Goal: Information Seeking & Learning: Find specific fact

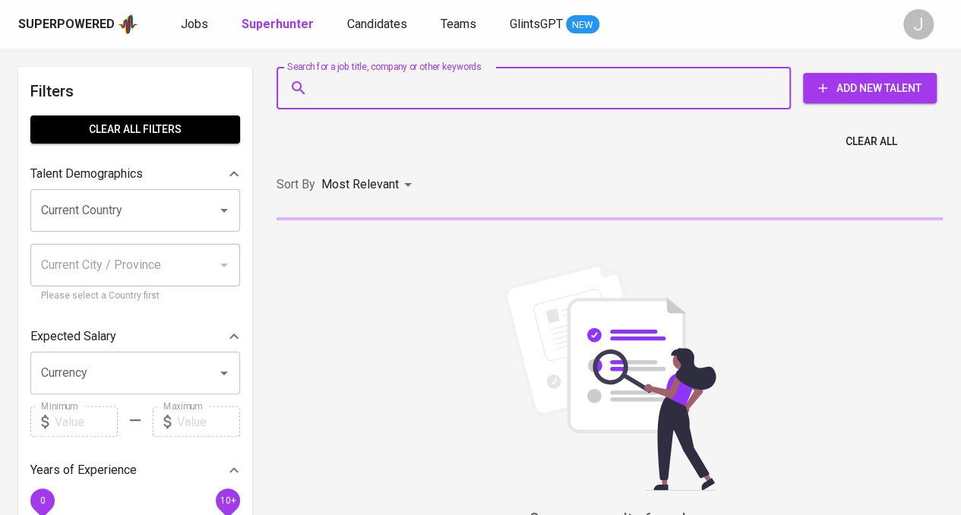
click at [433, 93] on input "Search for a job title, company or other keywords" at bounding box center [538, 88] width 448 height 29
paste input "[EMAIL_ADDRESS][DOMAIN_NAME]"
type input "[EMAIL_ADDRESS][DOMAIN_NAME]"
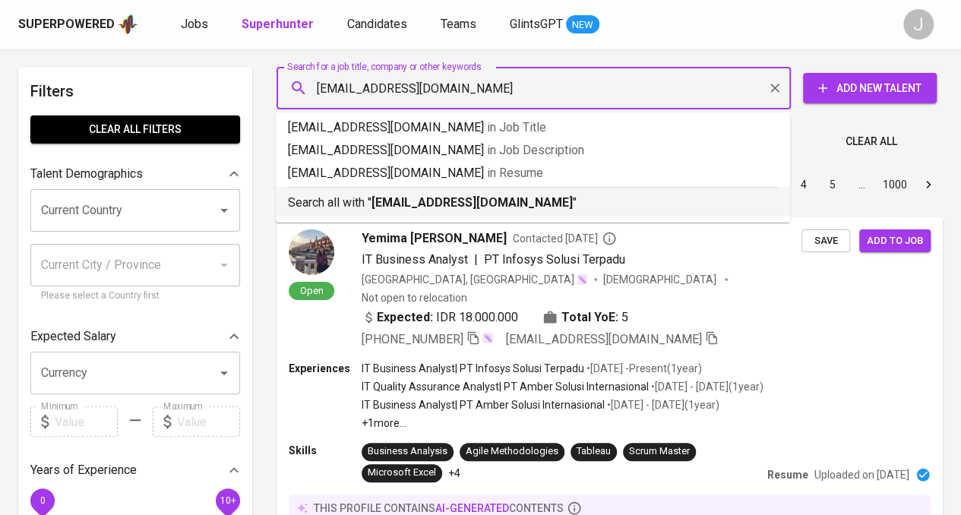
click at [518, 187] on hr at bounding box center [533, 187] width 490 height 1
click at [502, 193] on div "Sort By Most Relevant MOST_RELEVANT 1 2 3 4 5 … 1000" at bounding box center [610, 185] width 685 height 46
click at [503, 199] on div "Sort By Most Relevant MOST_RELEVANT 1 2 3 4 5 … 1000" at bounding box center [610, 185] width 685 height 46
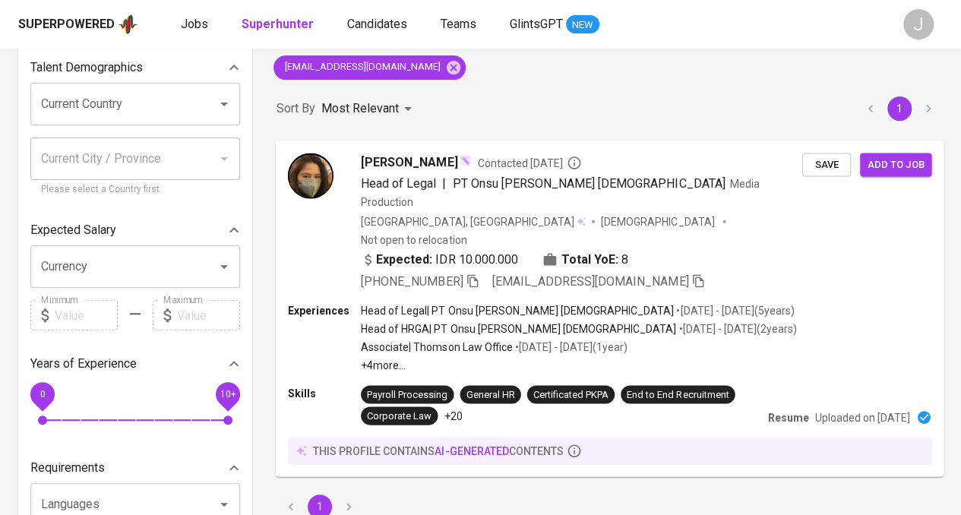
scroll to position [76, 0]
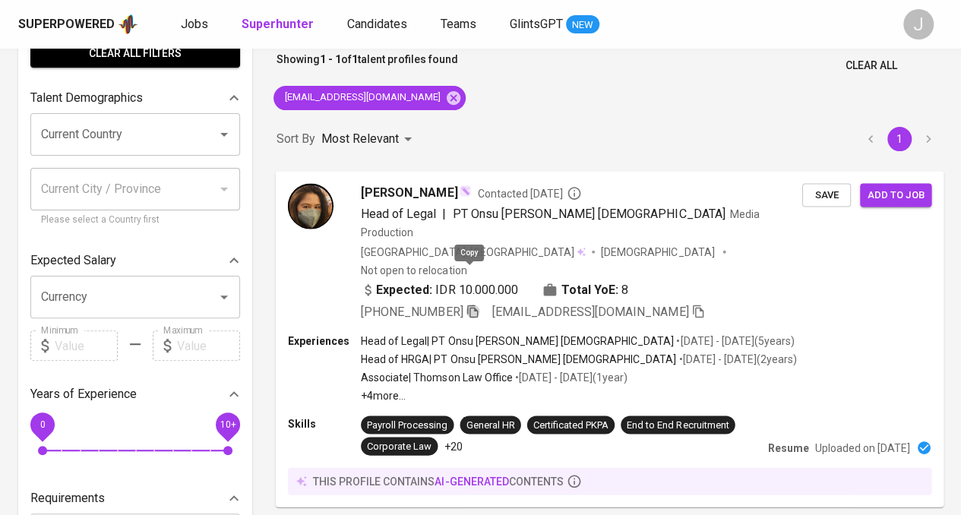
click at [471, 305] on icon "button" at bounding box center [472, 311] width 11 height 13
